Goal: Task Accomplishment & Management: Use online tool/utility

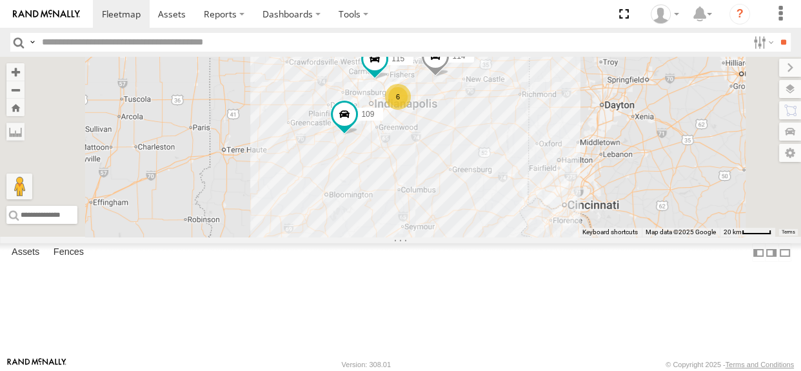
drag, startPoint x: 568, startPoint y: 189, endPoint x: 569, endPoint y: 201, distance: 12.3
click at [569, 201] on div "109 113 114 6 115 111" at bounding box center [400, 147] width 801 height 180
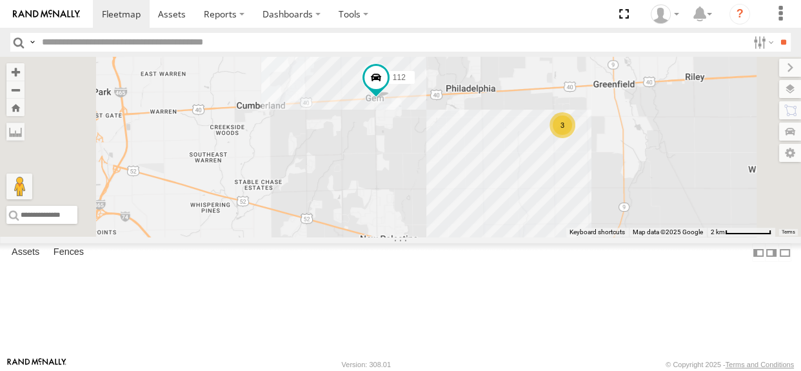
drag, startPoint x: 635, startPoint y: 187, endPoint x: 613, endPoint y: 223, distance: 42.3
click at [613, 223] on div "109 113 114 115 111 112 116 110 3" at bounding box center [400, 147] width 801 height 180
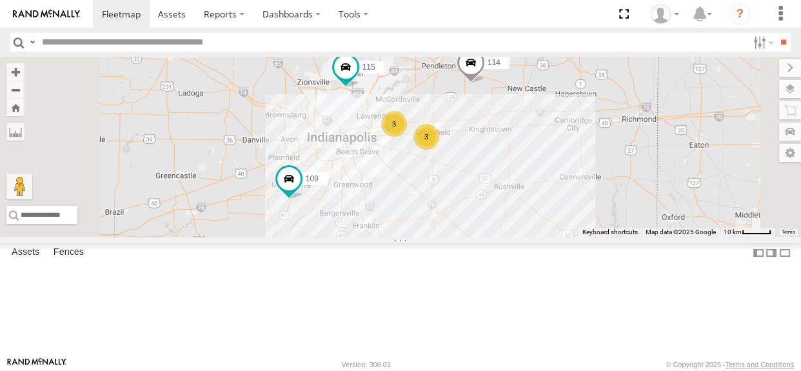
drag, startPoint x: 684, startPoint y: 236, endPoint x: 628, endPoint y: 207, distance: 63.7
click at [628, 207] on div "109 113 114 115 111 3 3" at bounding box center [400, 147] width 801 height 180
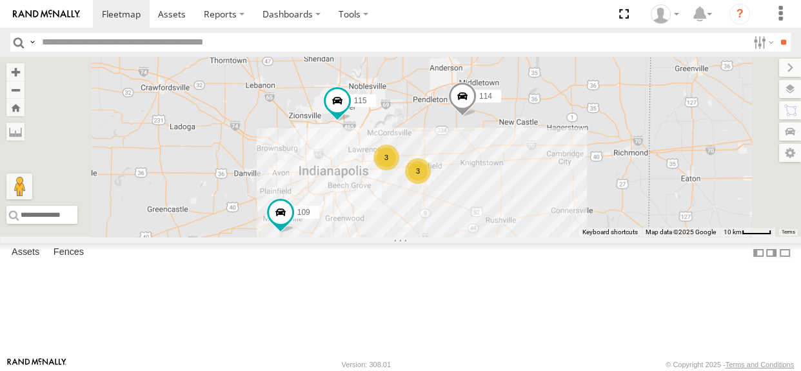
drag, startPoint x: 553, startPoint y: 245, endPoint x: 563, endPoint y: 265, distance: 22.2
click at [563, 237] on div "109 113 114 115 111 3 3" at bounding box center [400, 147] width 801 height 180
click at [399, 170] on div "3" at bounding box center [386, 157] width 26 height 26
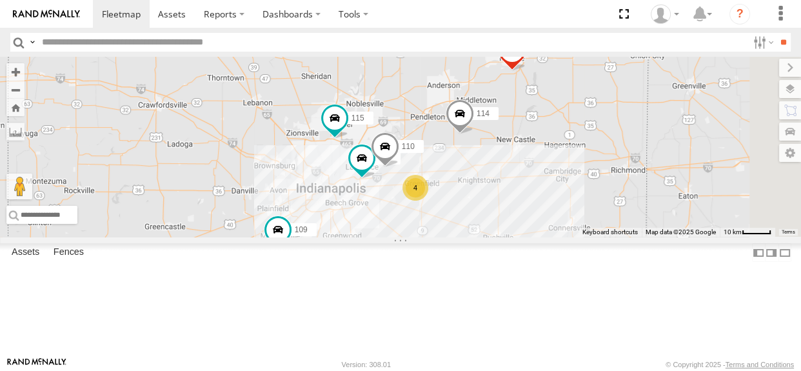
drag, startPoint x: 718, startPoint y: 279, endPoint x: 633, endPoint y: 228, distance: 99.2
click at [633, 228] on div "109 113 114 115 111 116 110 4" at bounding box center [400, 147] width 801 height 180
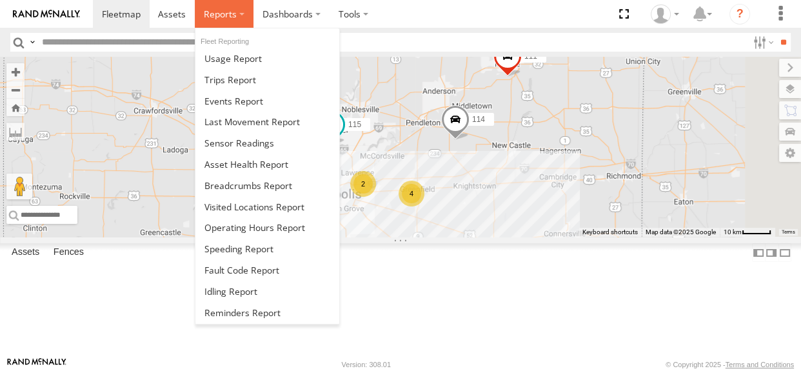
click at [226, 20] on label at bounding box center [224, 14] width 59 height 28
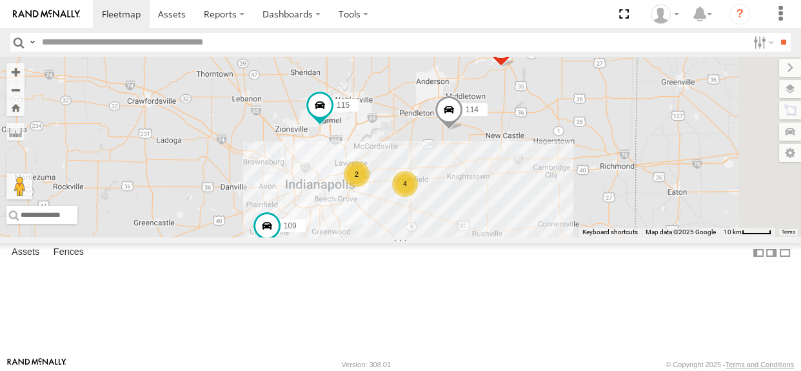
drag, startPoint x: 422, startPoint y: 202, endPoint x: 416, endPoint y: 191, distance: 12.7
click at [416, 191] on div "114 2 4 115 109 111" at bounding box center [400, 147] width 801 height 180
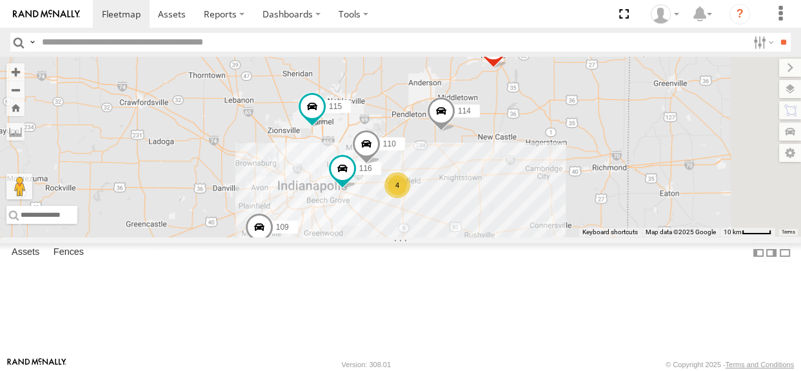
drag, startPoint x: 531, startPoint y: 284, endPoint x: 522, endPoint y: 285, distance: 9.1
click at [522, 237] on div "114 116 110 4 115 109 111" at bounding box center [400, 147] width 801 height 180
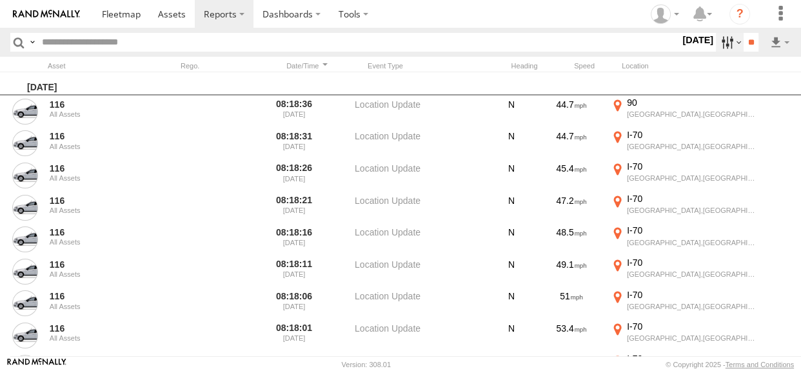
click at [716, 45] on label at bounding box center [730, 42] width 28 height 19
click at [0, 0] on label at bounding box center [0, 0] width 0 height 0
click at [0, 0] on span "Media" at bounding box center [0, 0] width 0 height 0
click at [744, 37] on input "**" at bounding box center [751, 42] width 15 height 19
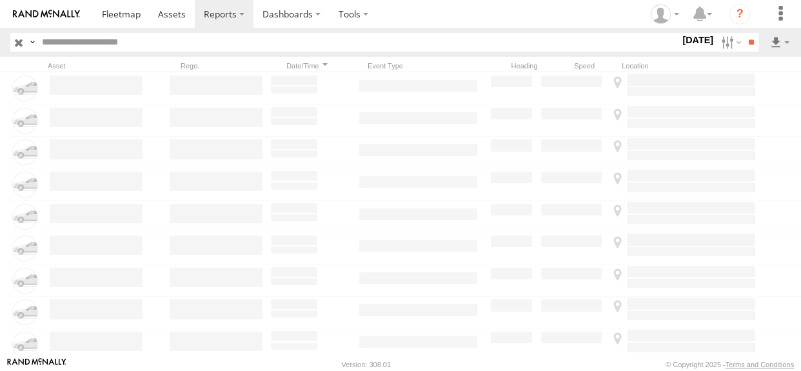
drag, startPoint x: 167, startPoint y: 42, endPoint x: 157, endPoint y: 35, distance: 11.6
click at [167, 41] on input "text" at bounding box center [358, 42] width 643 height 19
type input "***"
click at [744, 33] on input "**" at bounding box center [751, 42] width 15 height 19
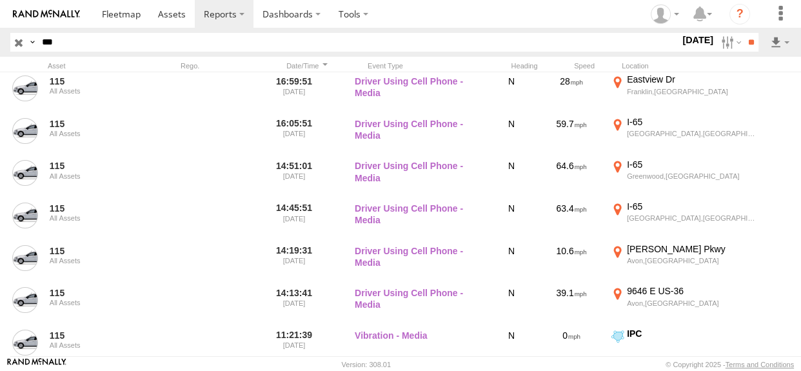
click at [18, 41] on input "button" at bounding box center [18, 42] width 17 height 19
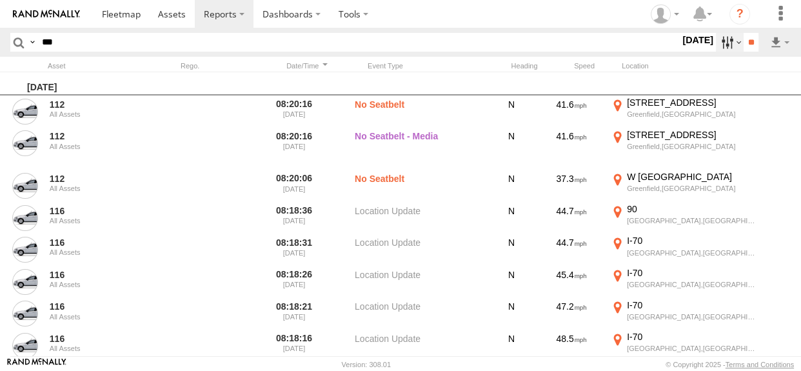
click at [725, 43] on label at bounding box center [730, 42] width 28 height 19
click at [0, 0] on span "Media" at bounding box center [0, 0] width 0 height 0
click at [744, 42] on input "**" at bounding box center [751, 42] width 15 height 19
